Goal: Information Seeking & Learning: Find specific fact

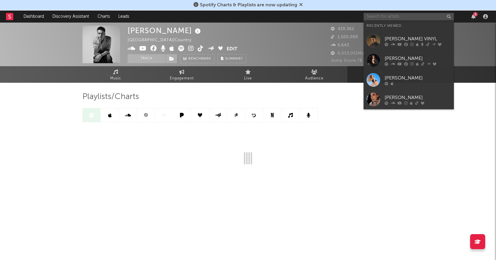
click at [383, 14] on input "text" at bounding box center [408, 17] width 90 height 8
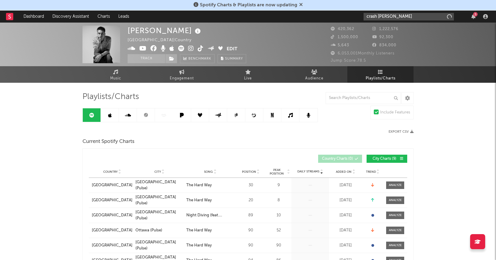
type input "crash adams"
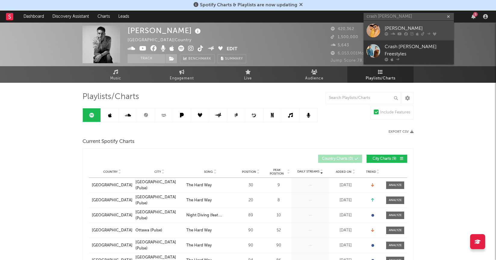
click at [403, 30] on div "[PERSON_NAME]" at bounding box center [418, 28] width 66 height 7
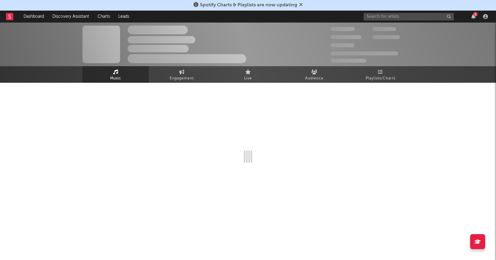
select select "6m"
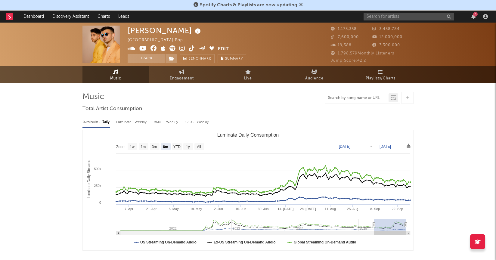
click at [370, 98] on input "text" at bounding box center [356, 98] width 63 height 5
type input "live like this"
click at [411, 123] on div "Luminate - Daily Luminate - Weekly BMAT - Weekly OCC - Weekly" at bounding box center [247, 122] width 331 height 10
drag, startPoint x: 411, startPoint y: 123, endPoint x: 444, endPoint y: 123, distance: 32.5
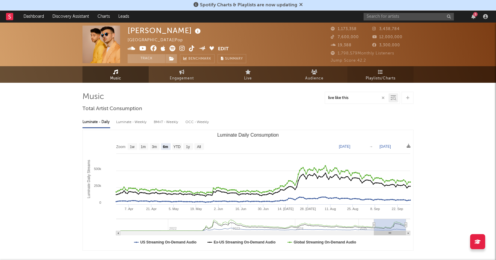
click at [379, 76] on span "Playlists/Charts" at bounding box center [381, 78] width 30 height 7
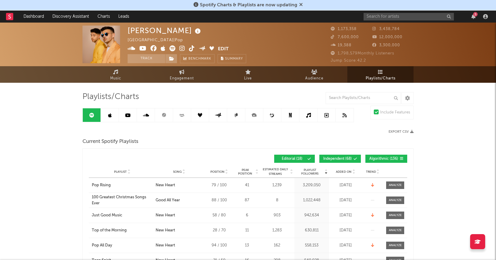
drag, startPoint x: 379, startPoint y: 76, endPoint x: 14, endPoint y: -20, distance: 377.4
click at [364, 97] on input "text" at bounding box center [363, 98] width 75 height 12
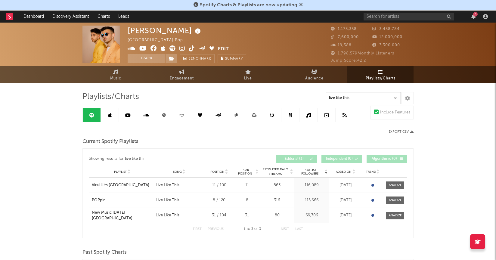
type input "live like this"
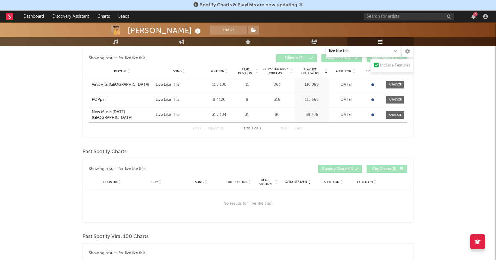
scroll to position [100, 0]
click at [106, 85] on div "Viral Hits [GEOGRAPHIC_DATA]" at bounding box center [120, 85] width 57 height 6
click at [103, 100] on div "POPpin'" at bounding box center [99, 100] width 15 height 6
drag, startPoint x: 87, startPoint y: 100, endPoint x: 107, endPoint y: 101, distance: 20.2
click at [107, 101] on div "Showing results for live like this Playlist Followers Playlist Song Position Pe…" at bounding box center [247, 93] width 331 height 90
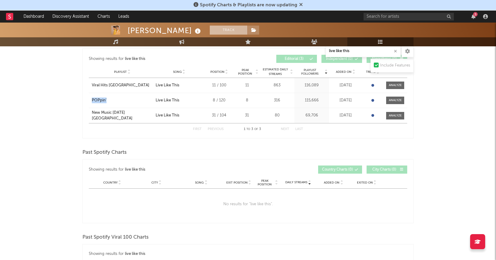
copy div "POPpin'"
drag, startPoint x: 88, startPoint y: 111, endPoint x: 140, endPoint y: 117, distance: 52.3
click at [140, 117] on div "Showing results for live like this Playlist Followers Playlist Song Position Pe…" at bounding box center [247, 93] width 331 height 90
copy div "New Music [DATE] [GEOGRAPHIC_DATA]"
